Goal: Find specific page/section: Find specific page/section

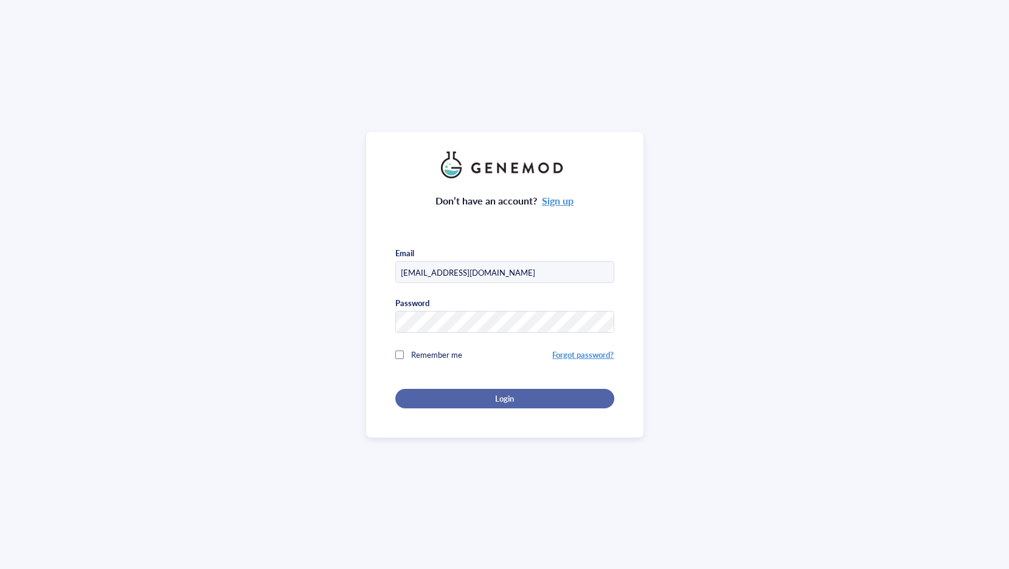
type input "[EMAIL_ADDRESS][DOMAIN_NAME]"
click at [493, 395] on div "Login" at bounding box center [505, 398] width 180 height 11
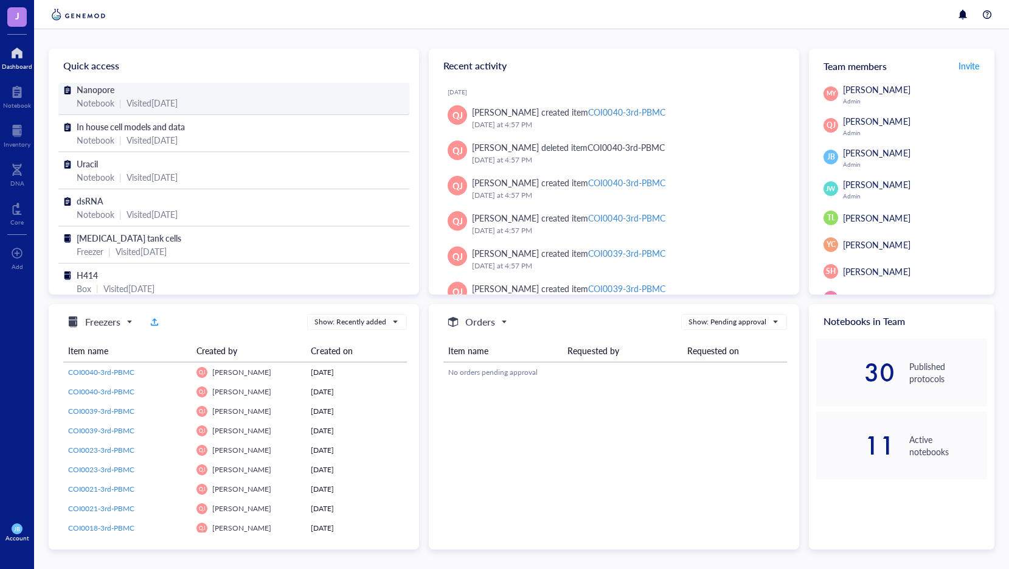
click at [102, 89] on span "Nanopore" at bounding box center [96, 89] width 38 height 12
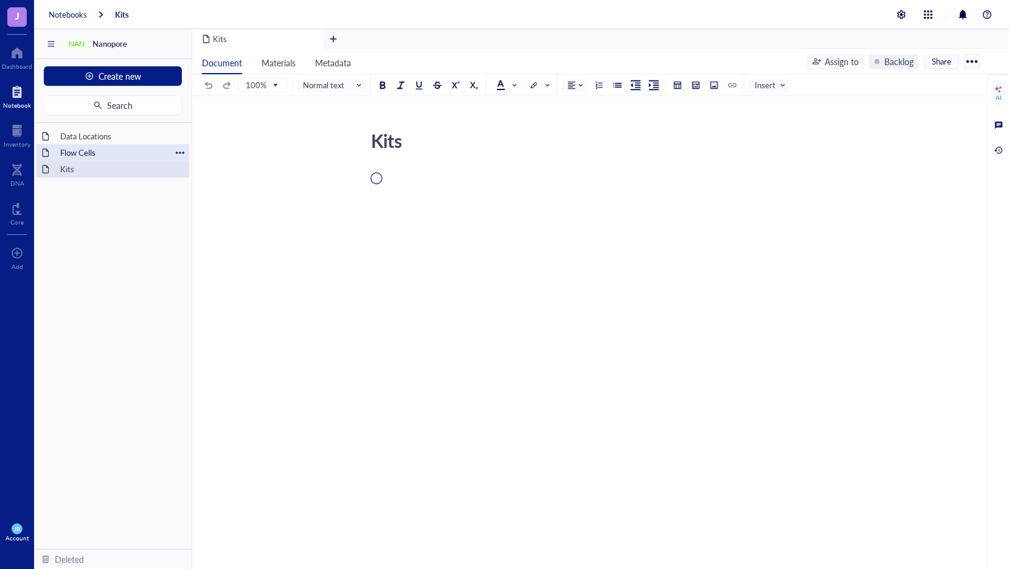
click at [67, 150] on div "Flow Cells" at bounding box center [113, 152] width 116 height 17
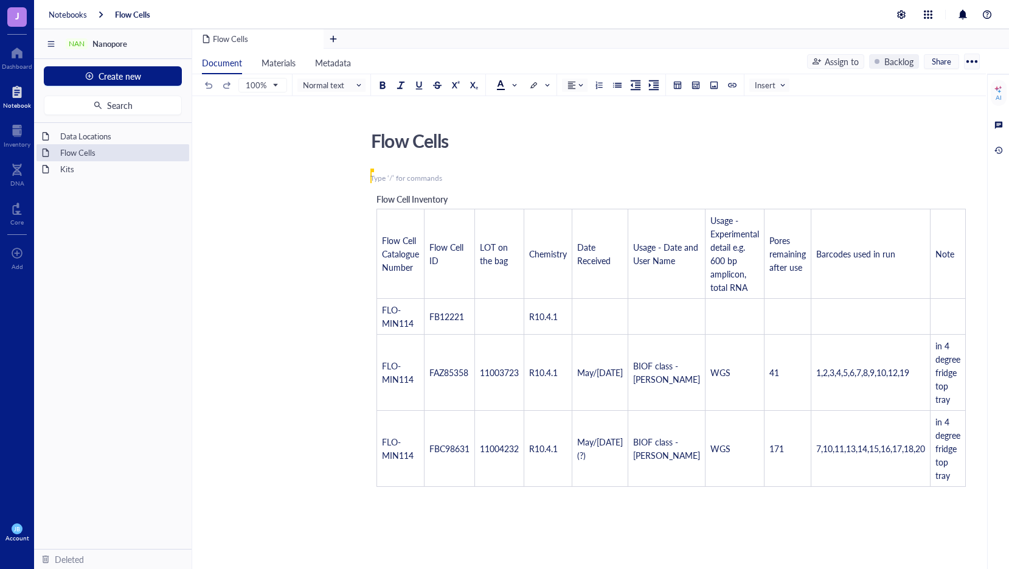
click at [302, 359] on div "Flow Cells Flow Cells [PERSON_NAME] ﻿ Type ‘/’ for commands Flow Cell Inventory…" at bounding box center [586, 478] width 789 height 707
